Goal: Understand process/instructions: Learn about a topic

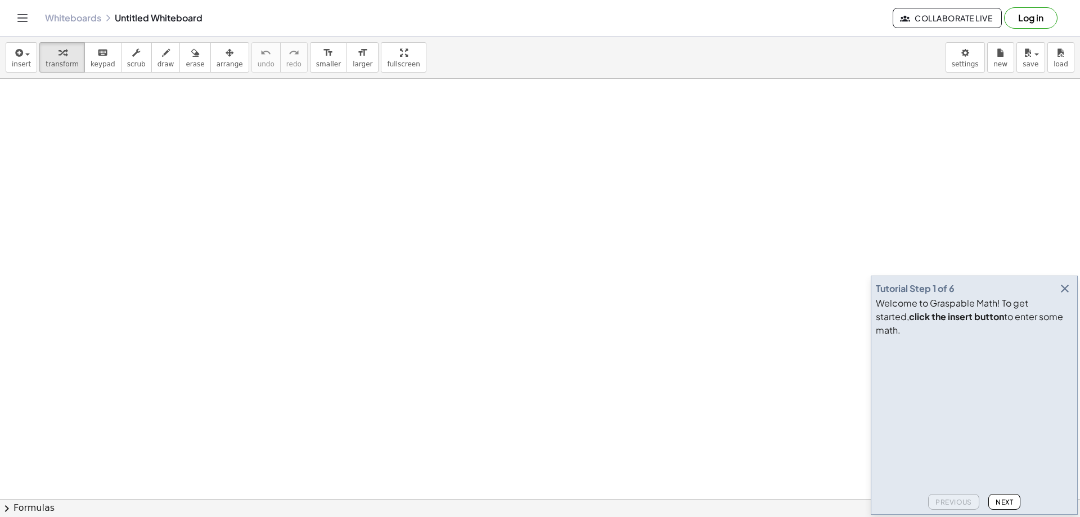
click at [1006, 504] on span "Next" at bounding box center [1003, 502] width 17 height 8
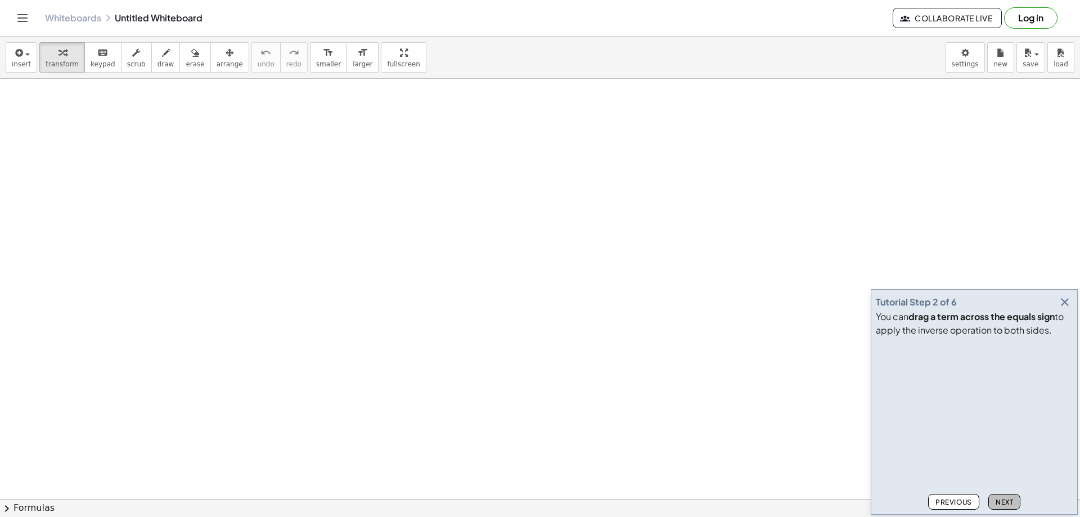
click at [1006, 504] on span "Next" at bounding box center [1003, 502] width 17 height 8
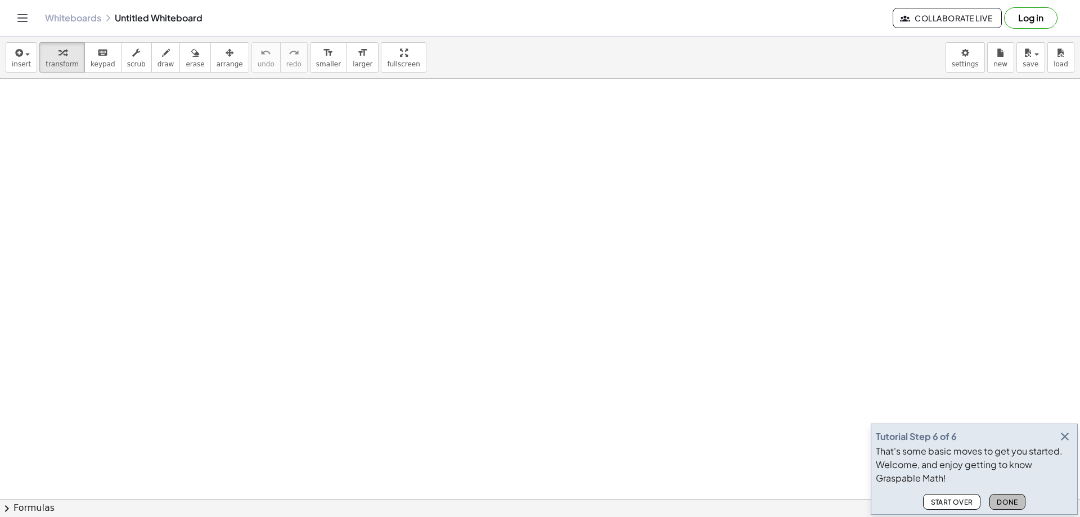
click at [1006, 504] on span "Done" at bounding box center [1007, 502] width 21 height 8
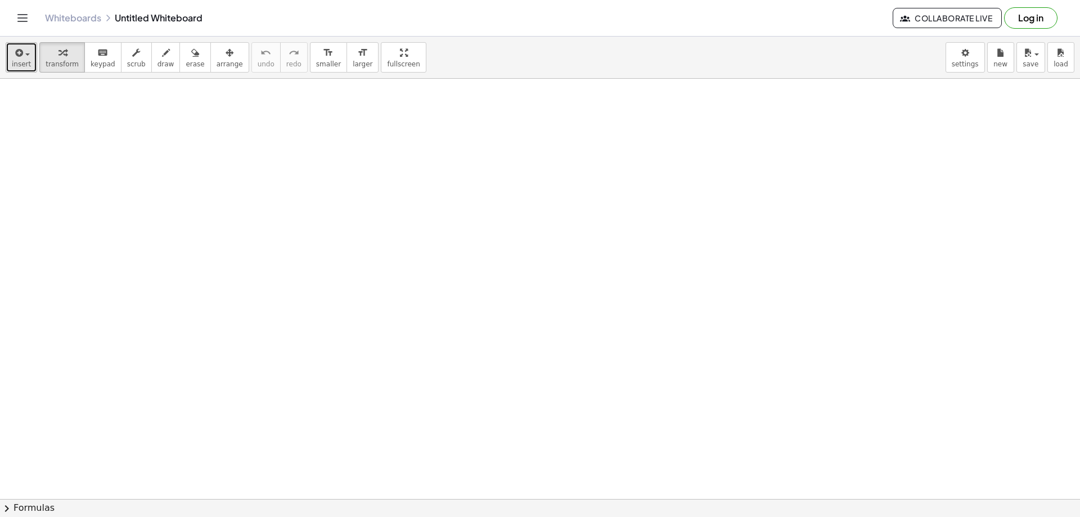
click at [22, 69] on button "insert" at bounding box center [21, 57] width 31 height 30
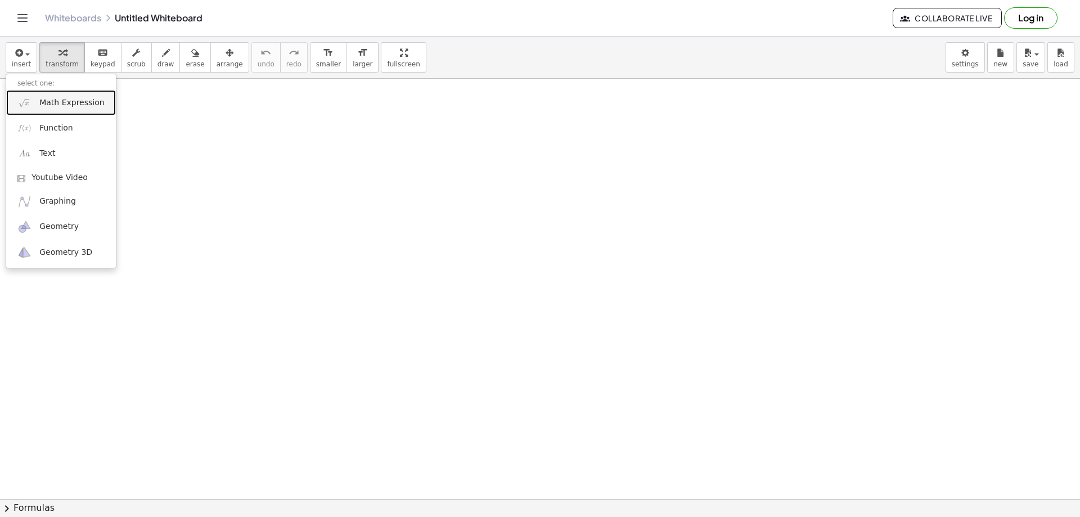
click at [78, 101] on span "Math Expression" at bounding box center [71, 102] width 65 height 11
